Goal: Use online tool/utility: Utilize a website feature to perform a specific function

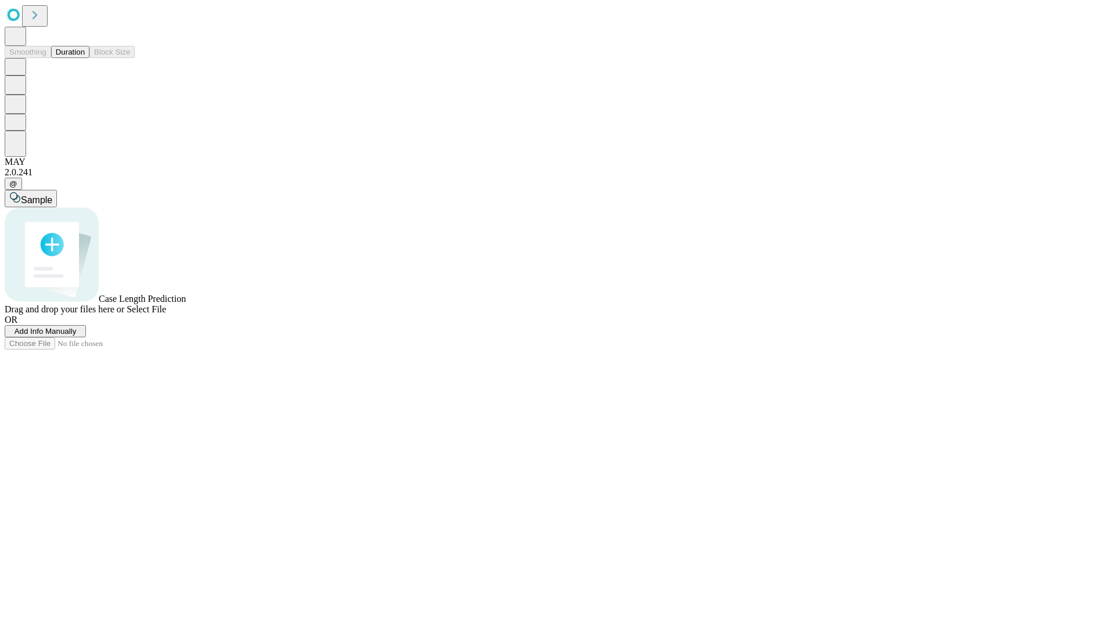
click at [85, 58] on button "Duration" at bounding box center [70, 52] width 38 height 12
click at [77, 336] on span "Add Info Manually" at bounding box center [46, 331] width 62 height 9
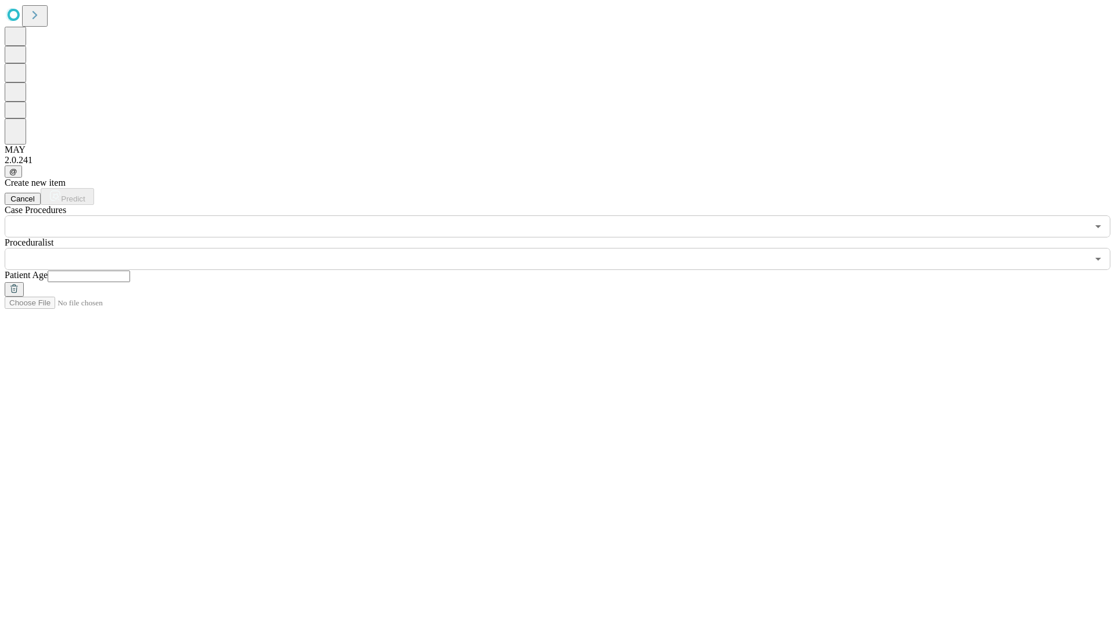
click at [130, 271] on input "text" at bounding box center [89, 277] width 82 height 12
type input "**"
click at [566, 248] on input "text" at bounding box center [547, 259] width 1084 height 22
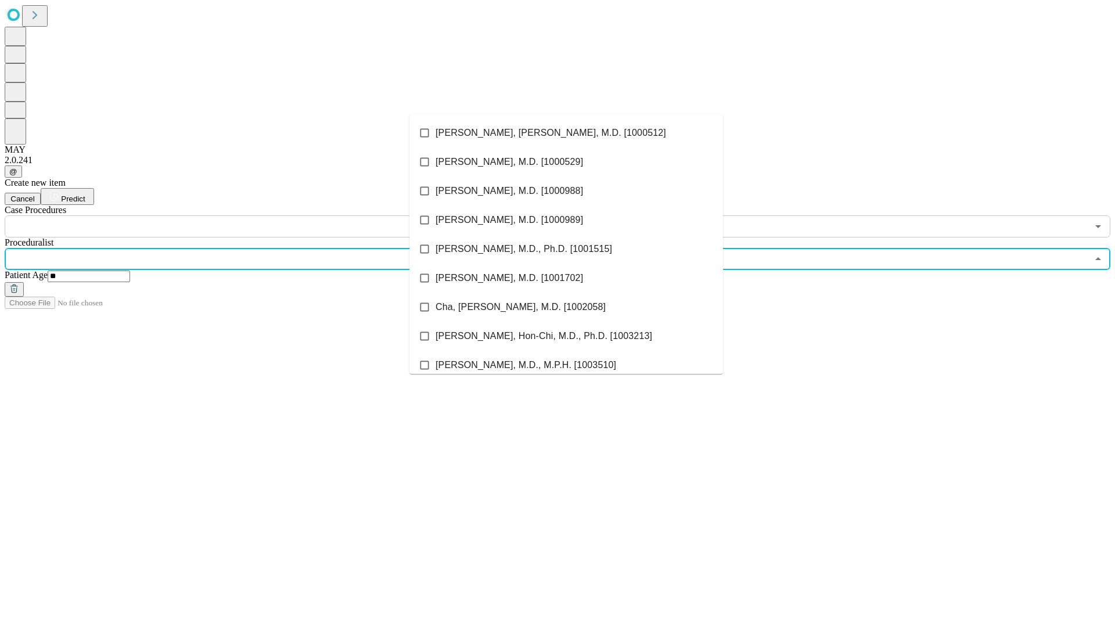
click at [566, 133] on li "[PERSON_NAME], [PERSON_NAME], M.D. [1000512]" at bounding box center [567, 133] width 314 height 29
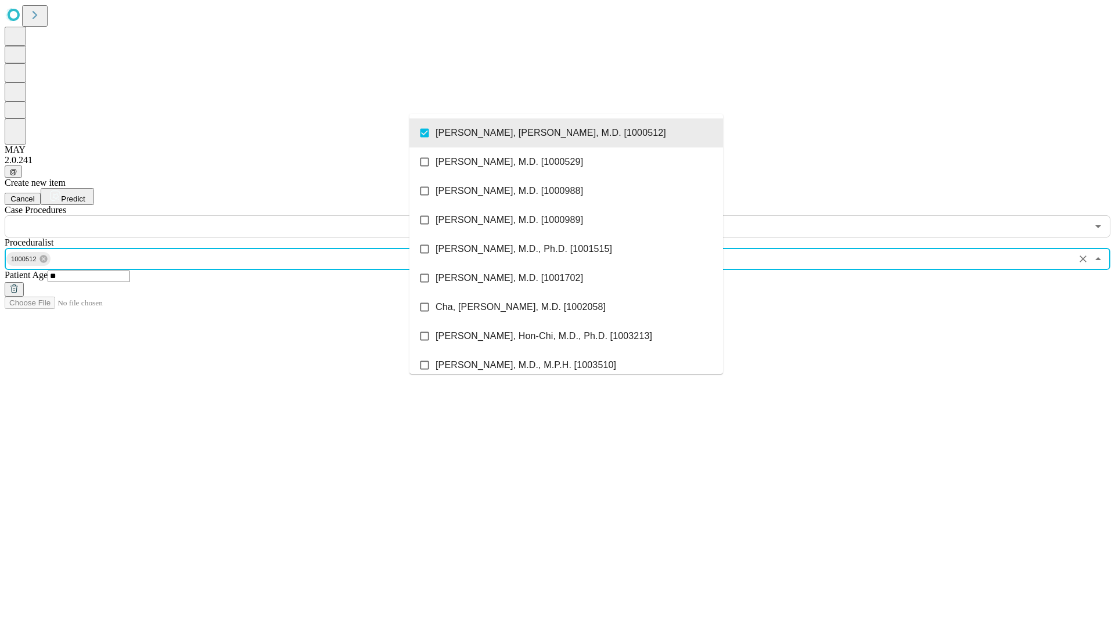
click at [244, 216] on input "text" at bounding box center [547, 227] width 1084 height 22
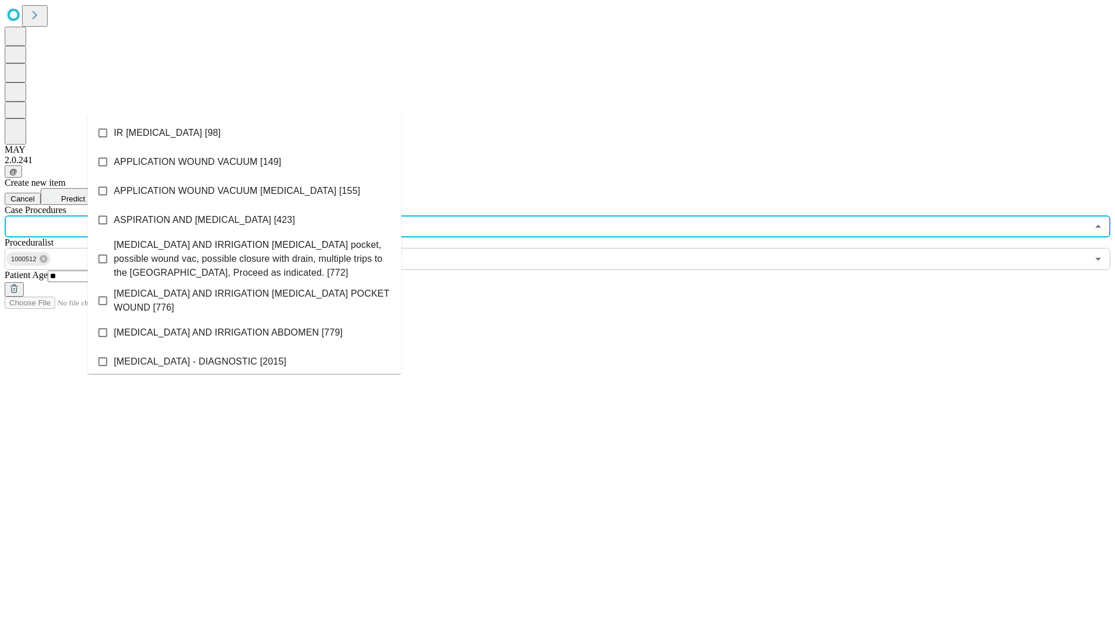
click at [245, 133] on li "IR [MEDICAL_DATA] [98]" at bounding box center [245, 133] width 314 height 29
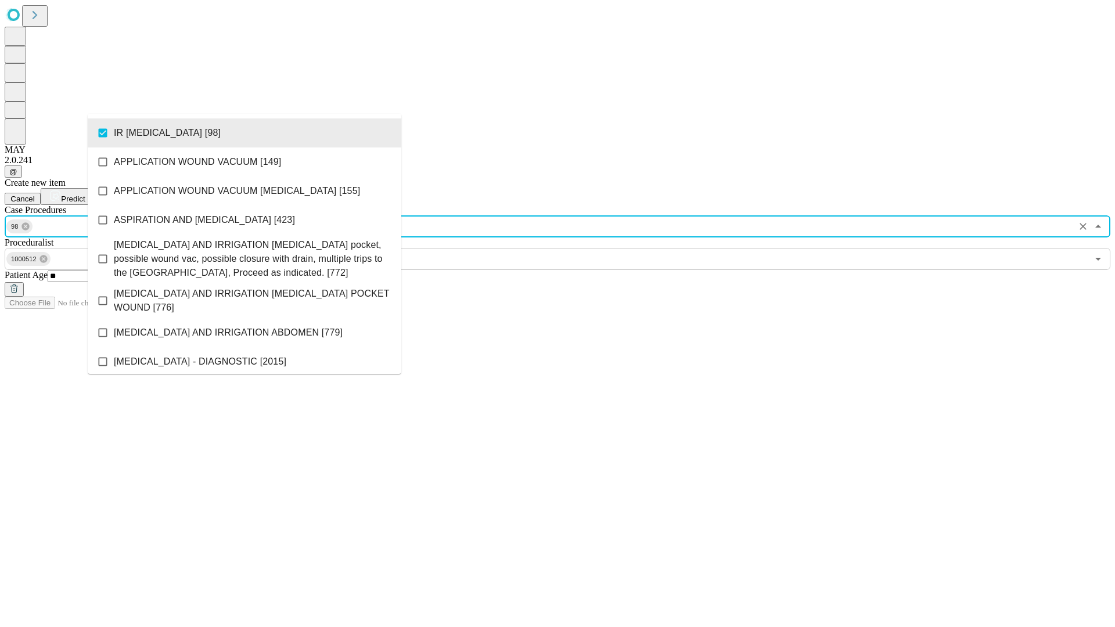
click at [85, 195] on span "Predict" at bounding box center [73, 199] width 24 height 9
